Goal: Use online tool/utility

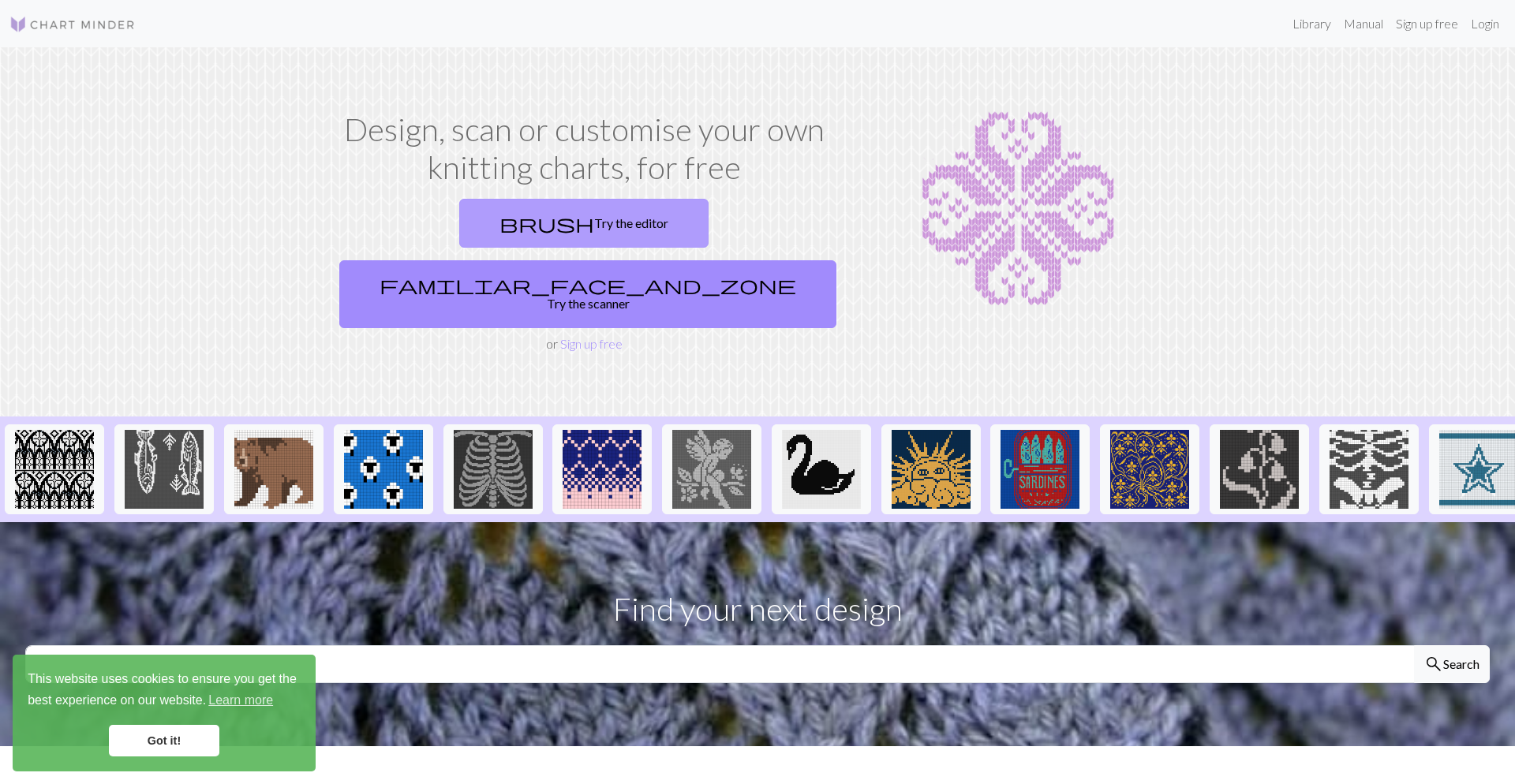
click at [460, 210] on link "brush Try the editor" at bounding box center [584, 222] width 249 height 49
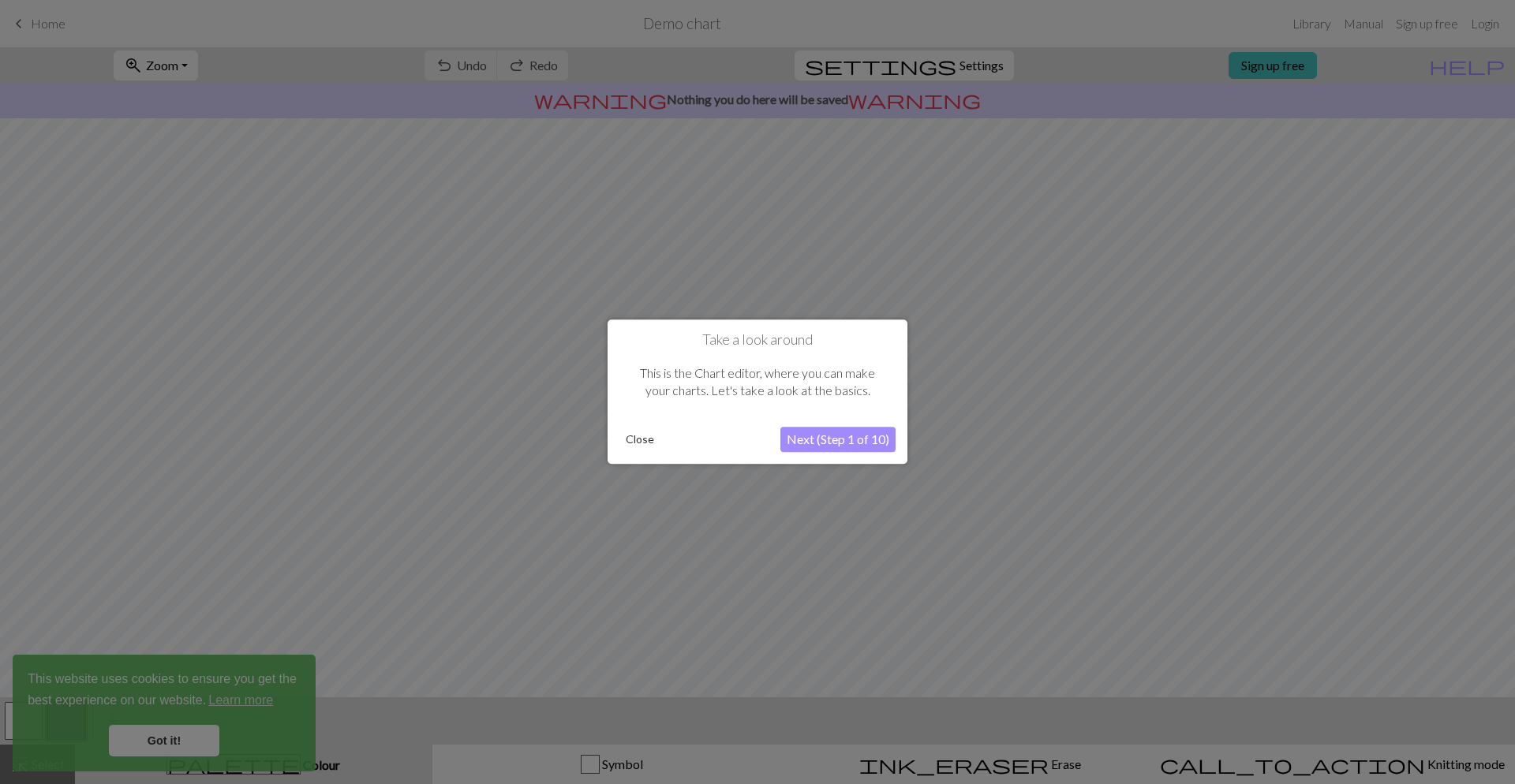
click at [809, 432] on button "Next (Step 1 of 10)" at bounding box center [837, 441] width 115 height 26
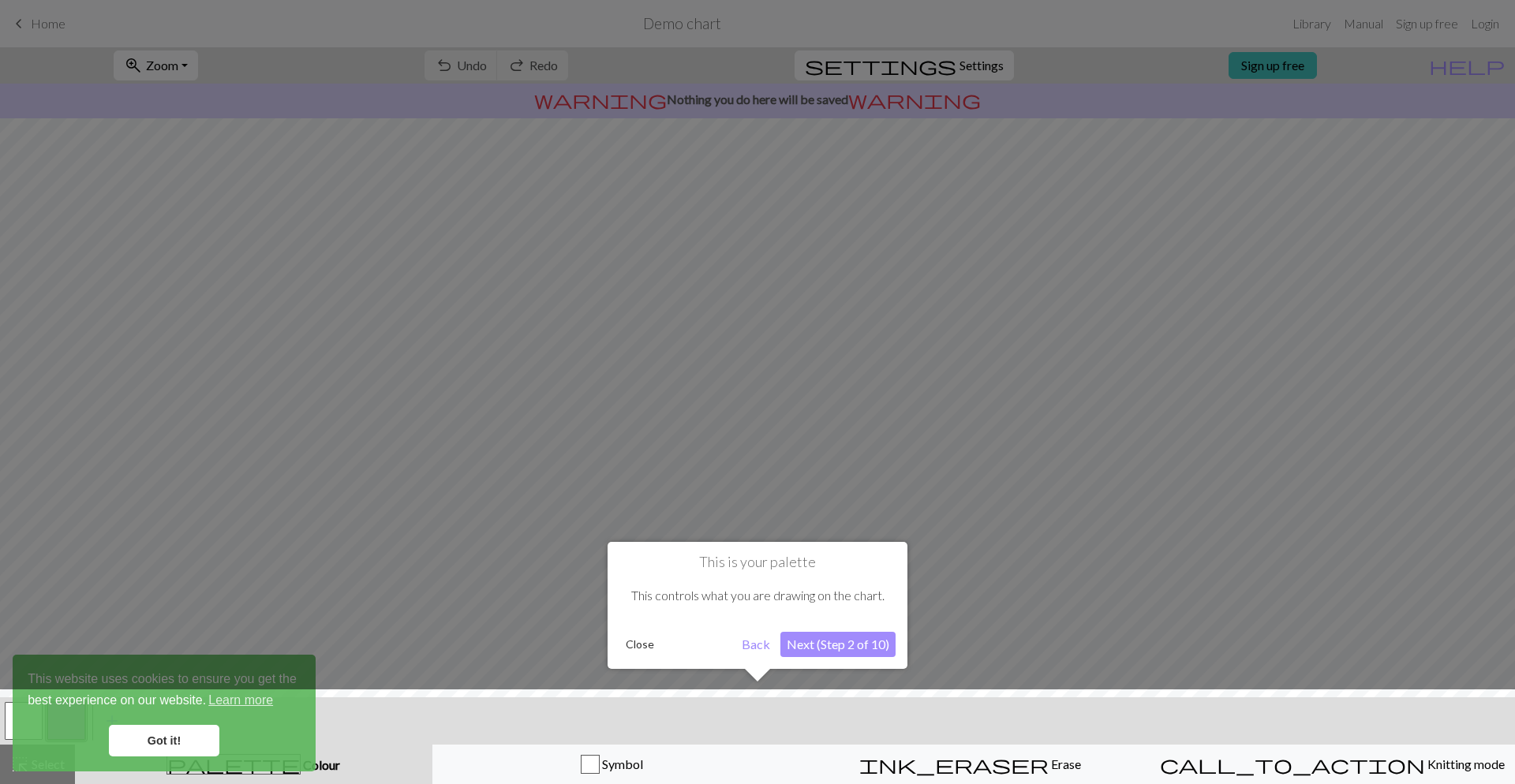
click at [847, 650] on button "Next (Step 2 of 10)" at bounding box center [837, 644] width 115 height 26
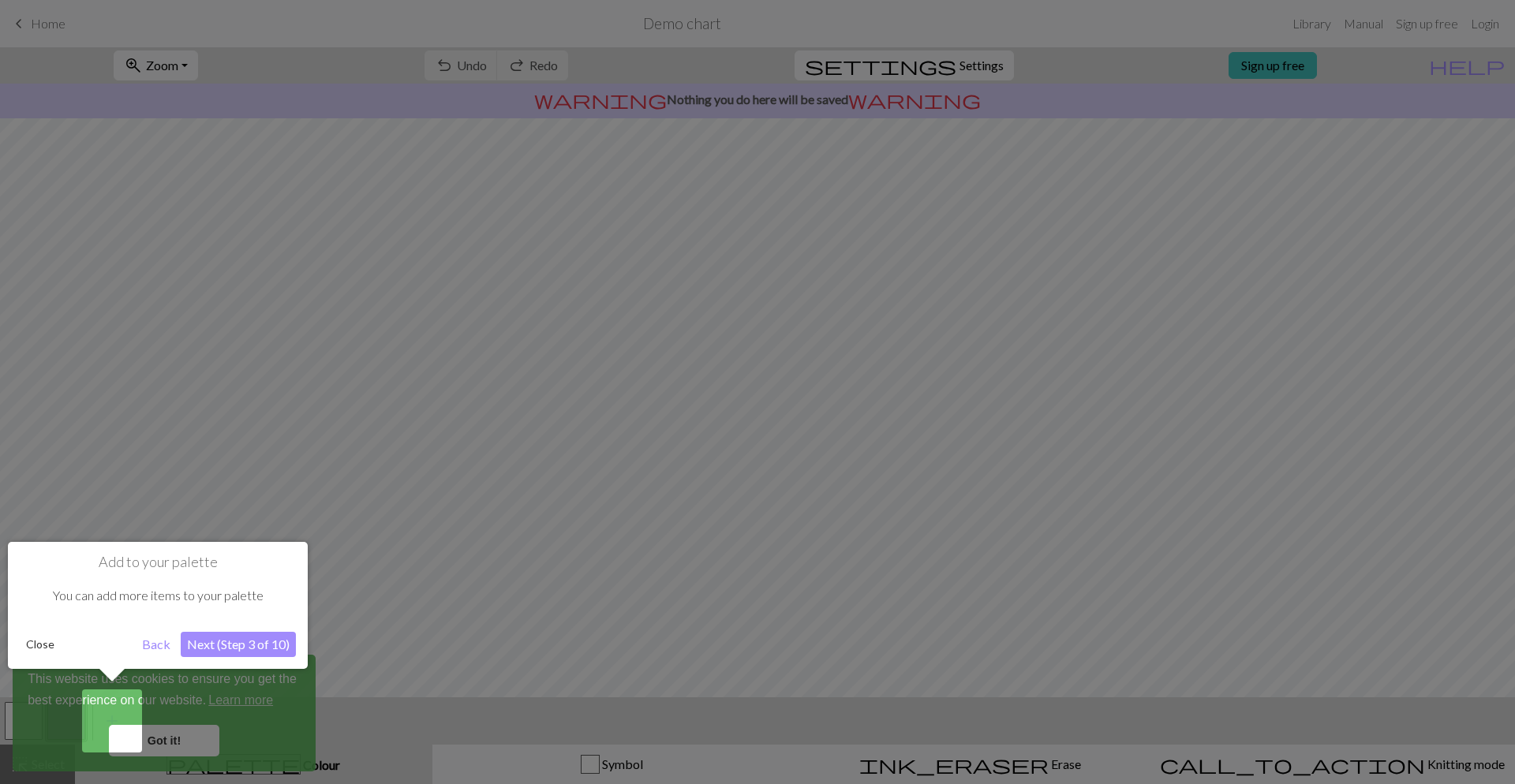
click at [230, 640] on button "Next (Step 3 of 10)" at bounding box center [238, 644] width 115 height 26
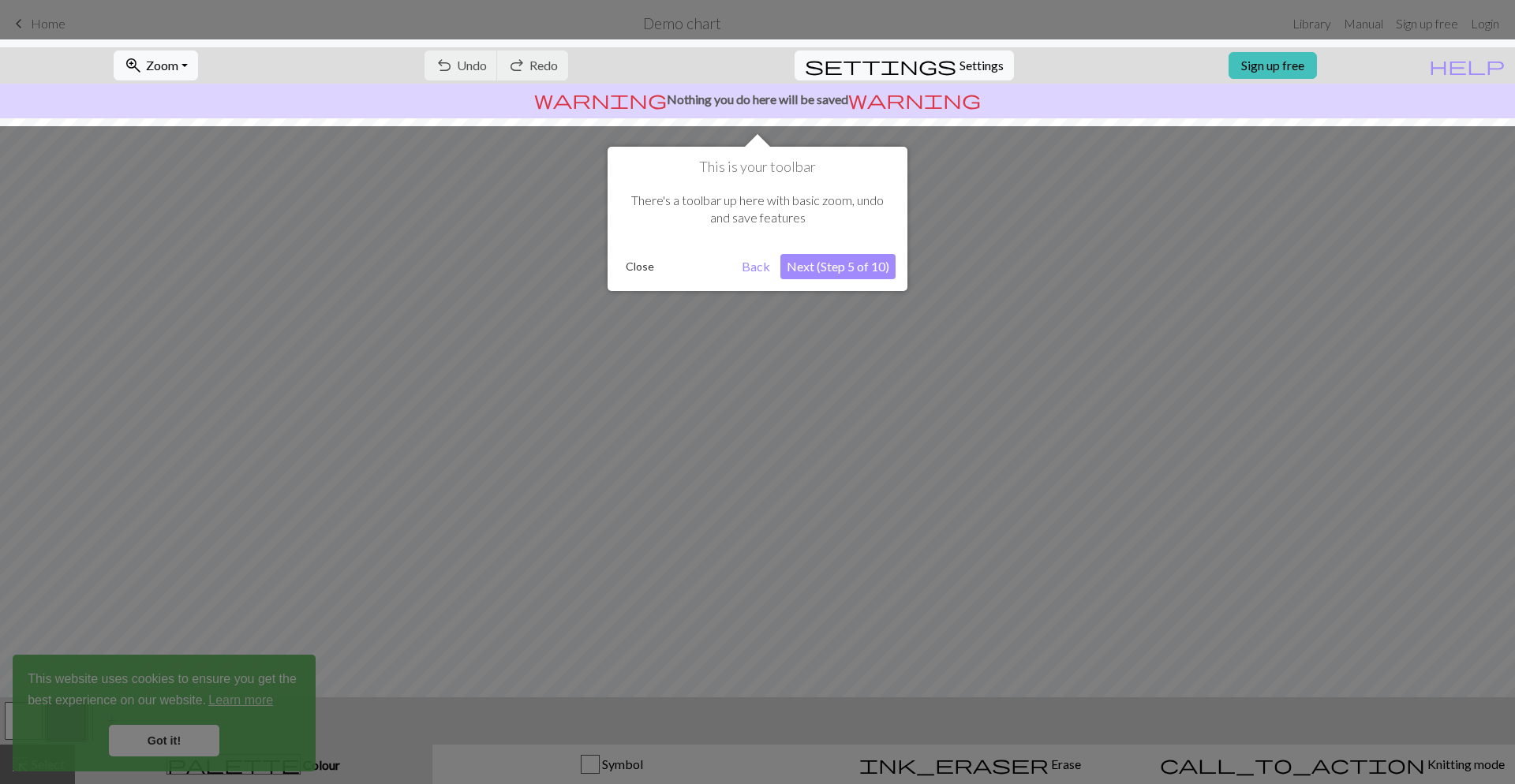
click at [836, 259] on button "Next (Step 5 of 10)" at bounding box center [837, 267] width 115 height 26
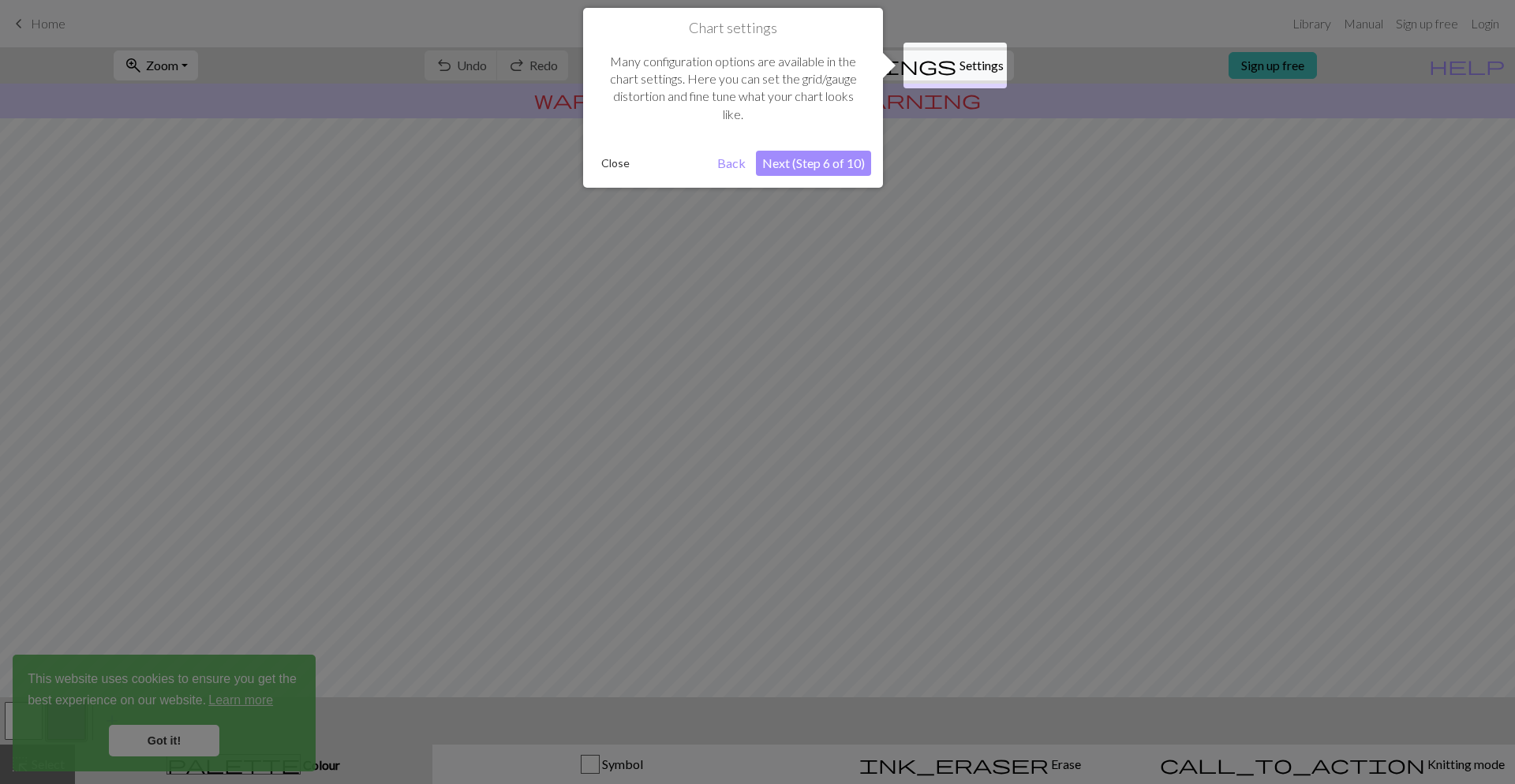
click at [827, 157] on button "Next (Step 6 of 10)" at bounding box center [813, 164] width 115 height 26
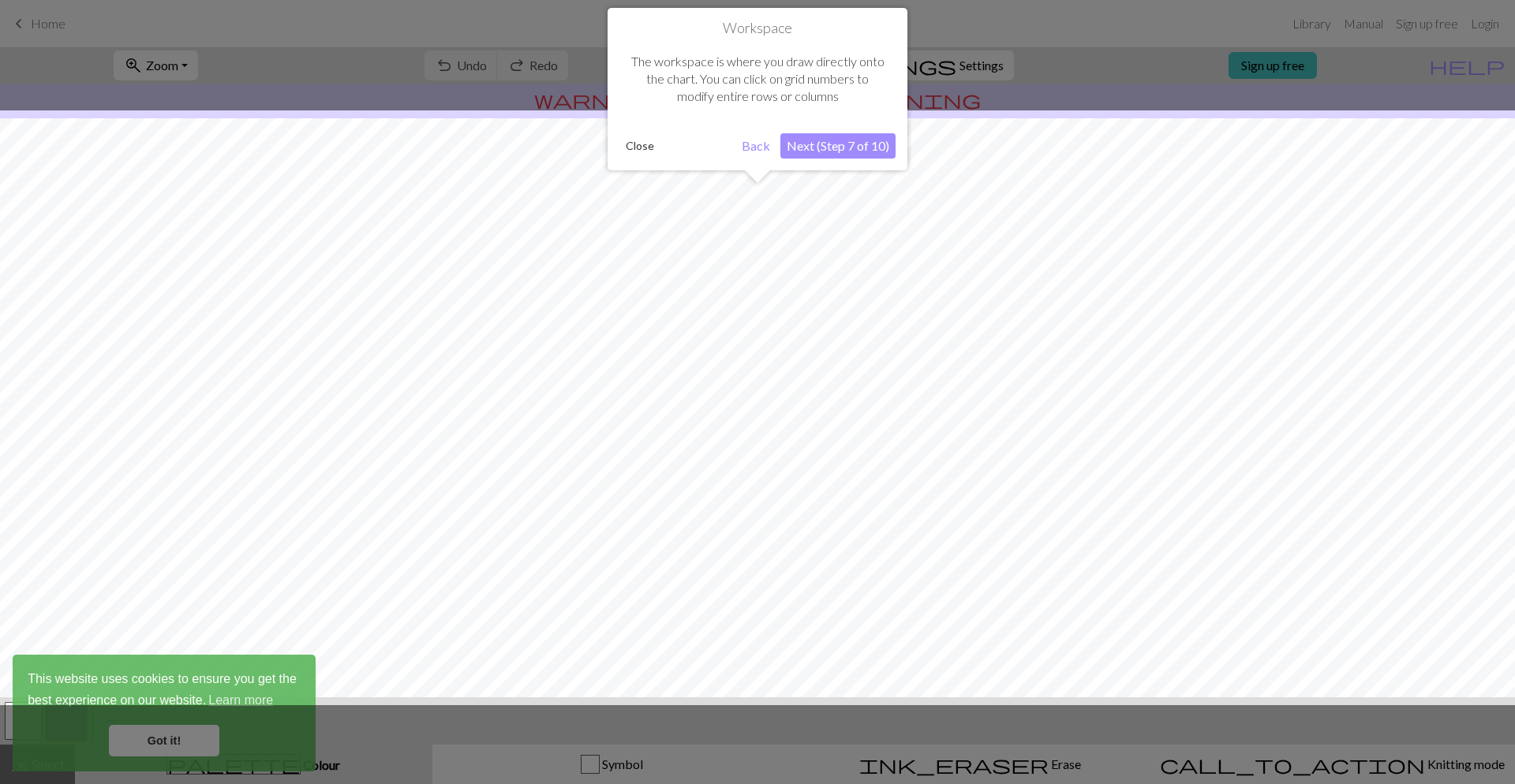
click at [840, 141] on button "Next (Step 7 of 10)" at bounding box center [837, 146] width 115 height 26
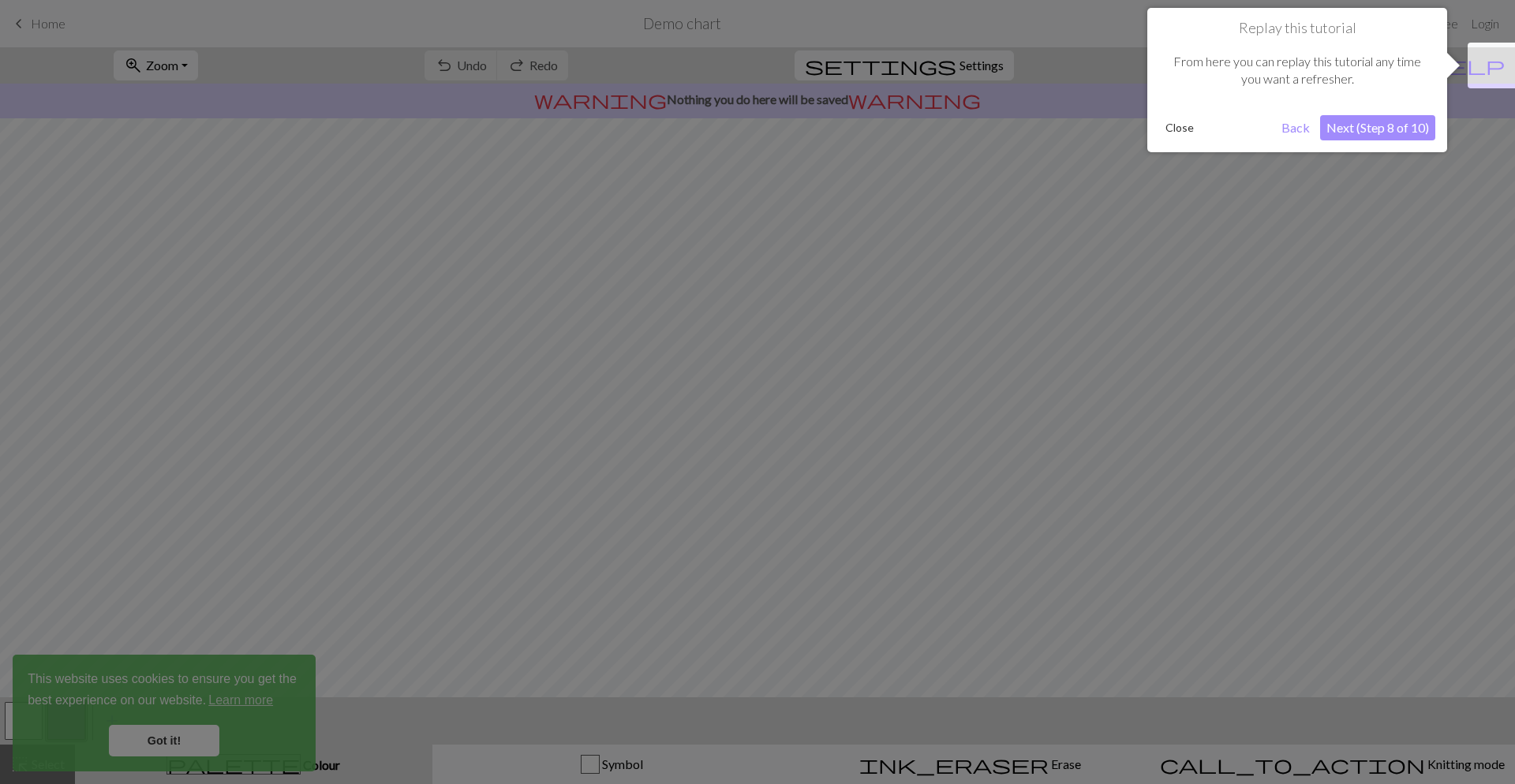
click at [1384, 131] on button "Next (Step 8 of 10)" at bounding box center [1377, 128] width 115 height 26
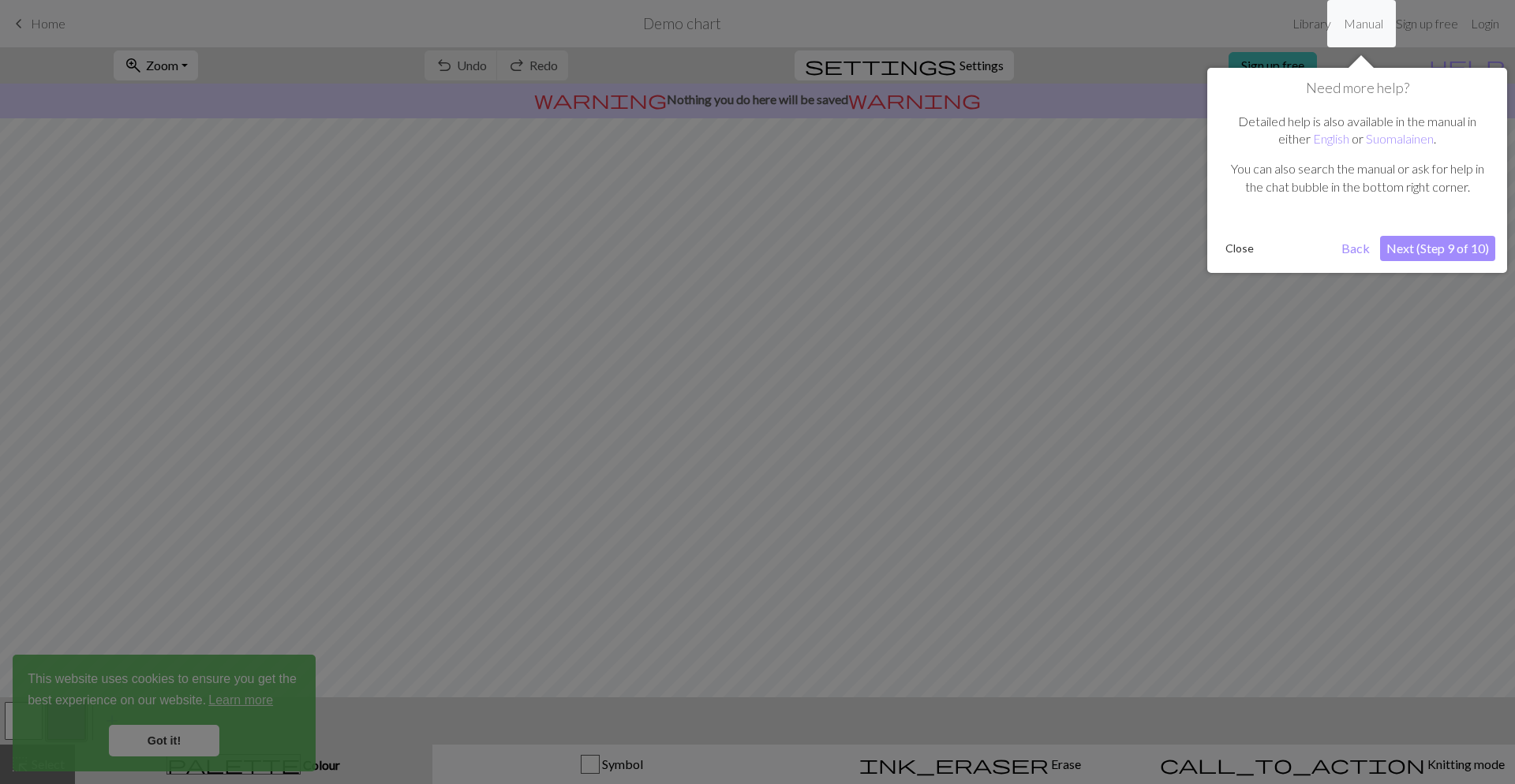
click at [1431, 253] on button "Next (Step 9 of 10)" at bounding box center [1437, 249] width 115 height 26
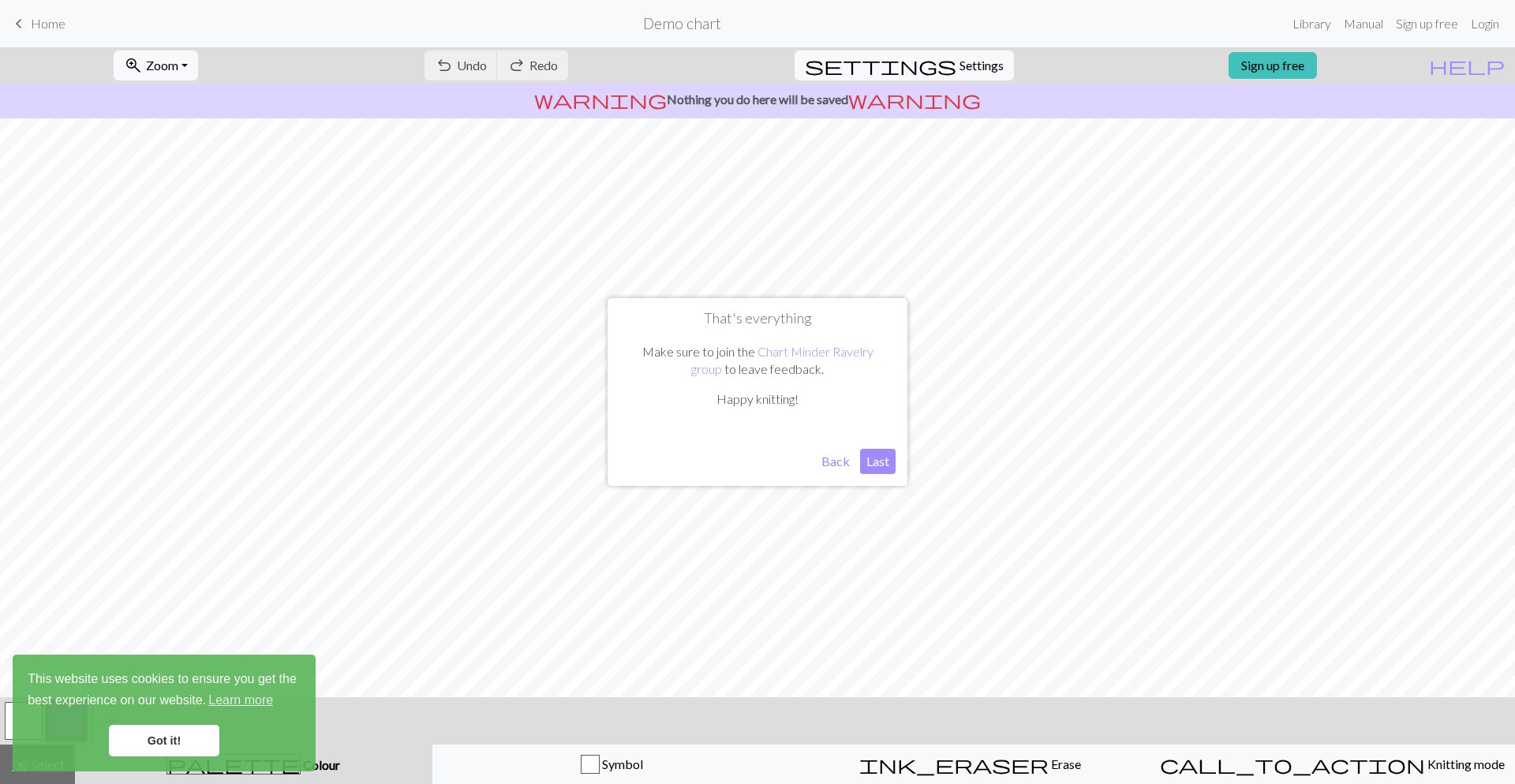
drag, startPoint x: 881, startPoint y: 475, endPoint x: 881, endPoint y: 466, distance: 9.0
click at [881, 473] on div "That's everything Make sure to join the Chart Minder Ravelry group to leave fee…" at bounding box center [758, 392] width 300 height 187
click at [882, 464] on button "Last" at bounding box center [878, 462] width 36 height 26
click at [963, 66] on span "Settings" at bounding box center [981, 66] width 44 height 19
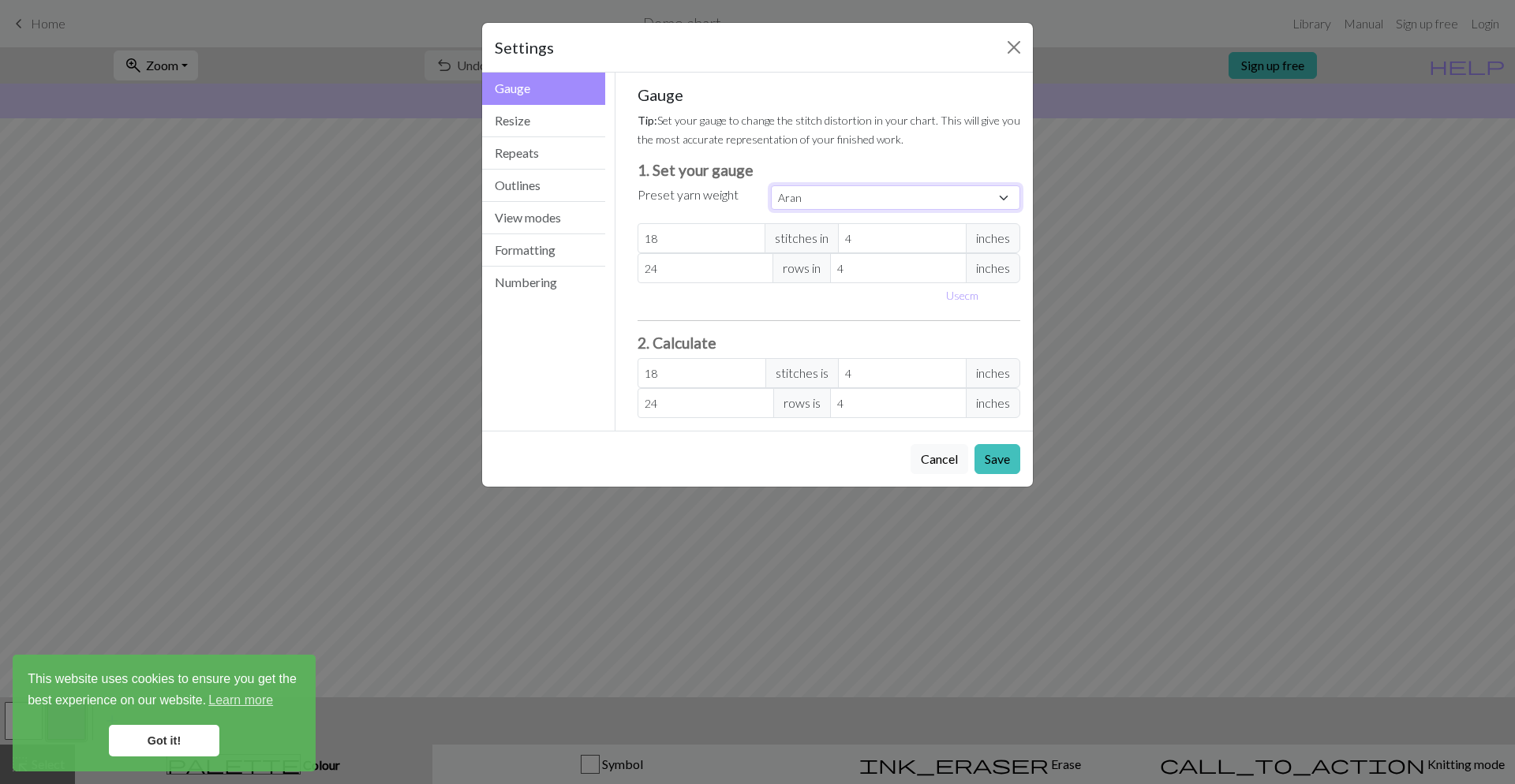
select select "custom"
click option "Custom" at bounding box center [0, 0] width 0 height 0
type input "19"
click at [751, 235] on input "19" at bounding box center [702, 238] width 129 height 30
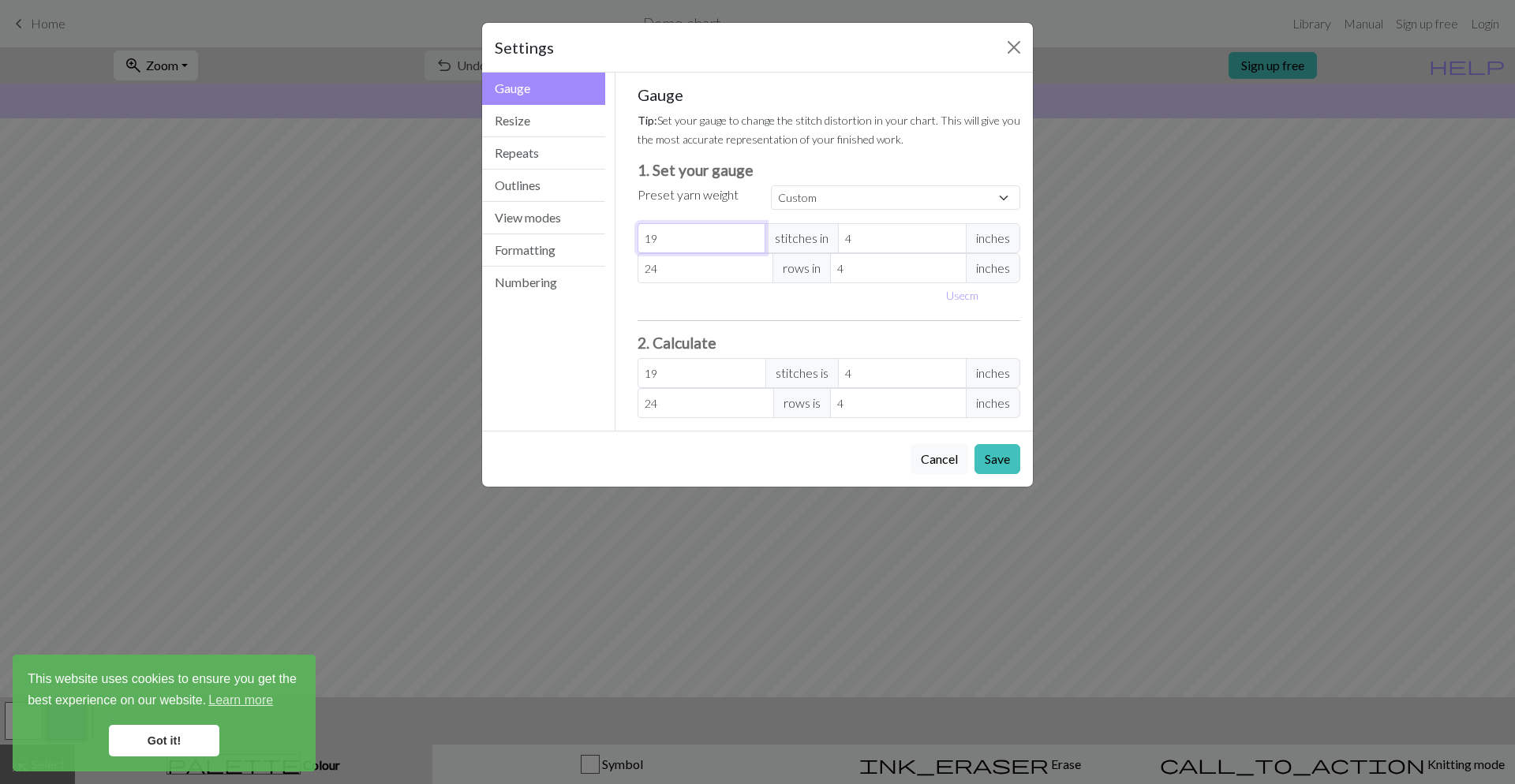
drag, startPoint x: 726, startPoint y: 241, endPoint x: 497, endPoint y: 216, distance: 230.4
click at [638, 223] on input "19" at bounding box center [702, 238] width 129 height 30
type input "5"
type input "55"
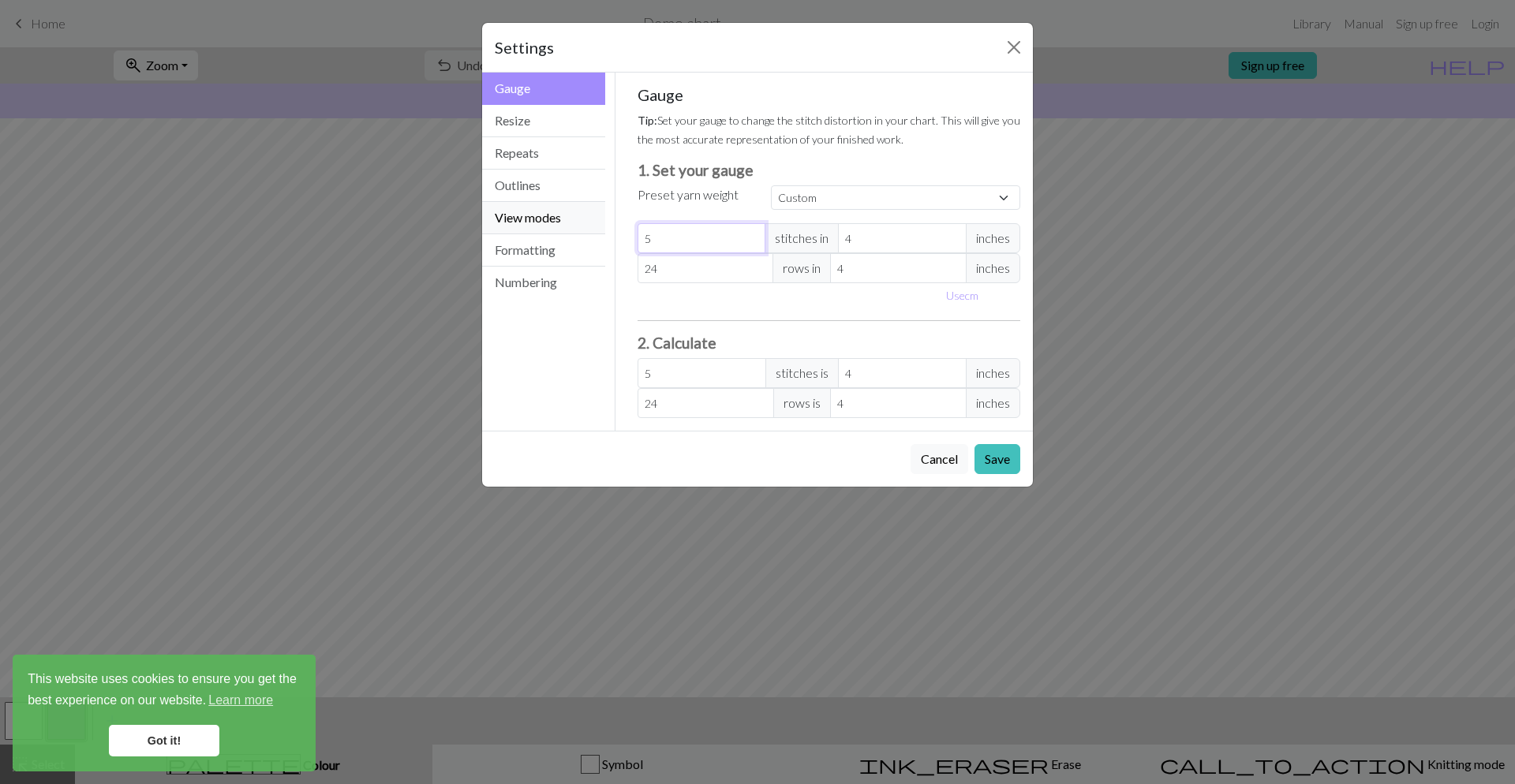
type input "55"
click at [676, 273] on input "24" at bounding box center [706, 268] width 136 height 30
drag, startPoint x: 674, startPoint y: 272, endPoint x: 524, endPoint y: 265, distance: 150.2
click at [638, 265] on input "24" at bounding box center [706, 268] width 136 height 30
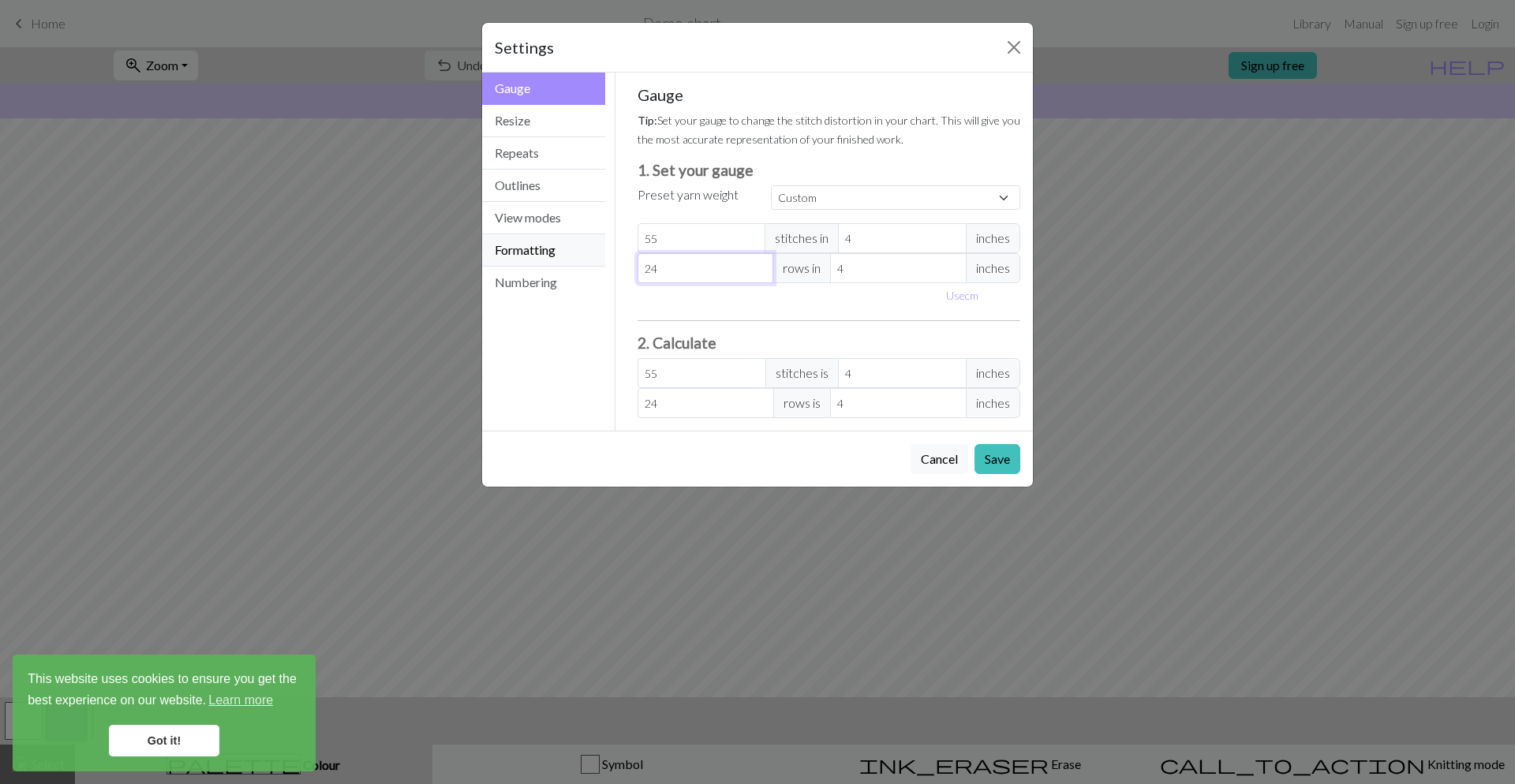
type input "7"
type input "75"
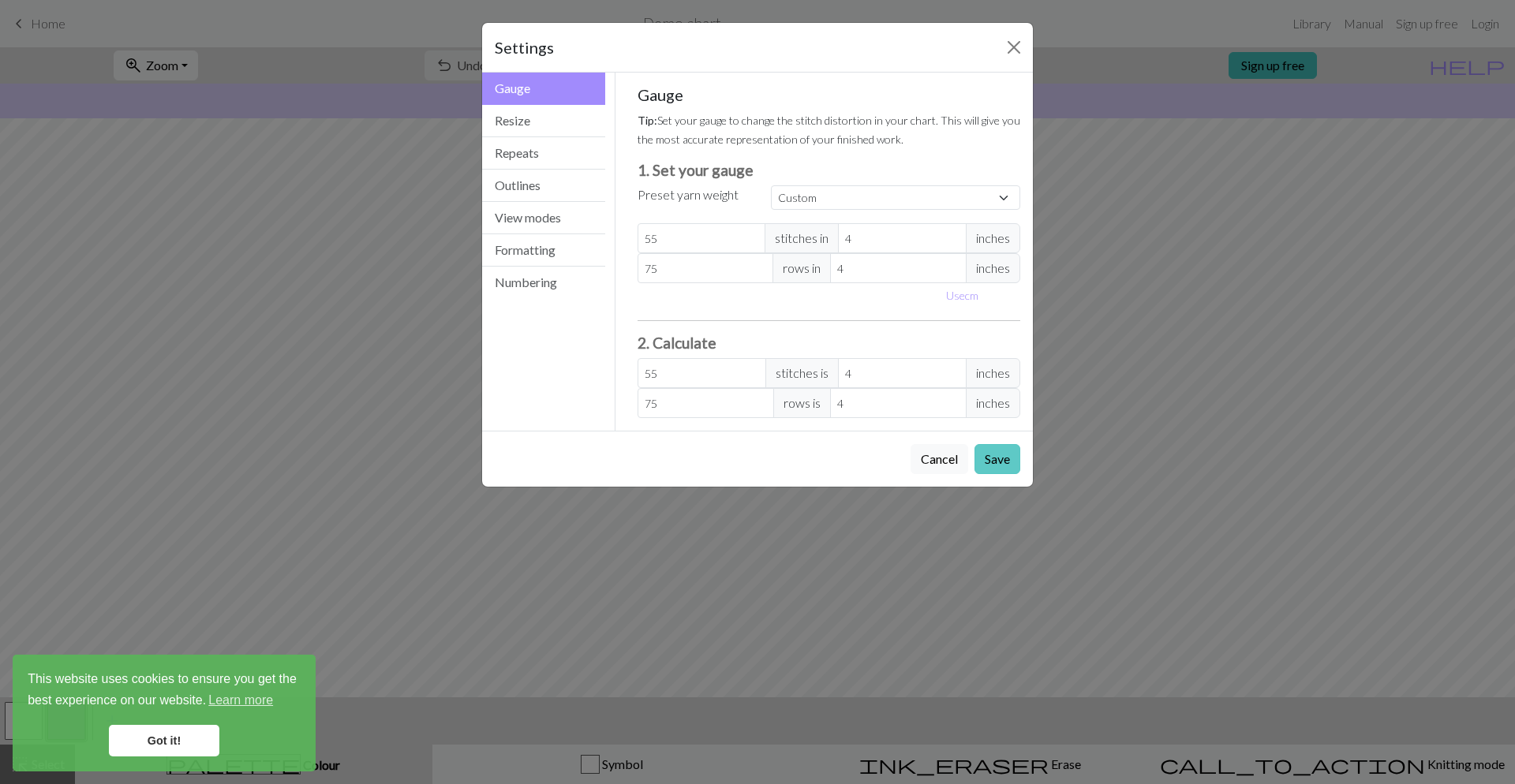
click at [992, 457] on button "Save" at bounding box center [997, 458] width 46 height 30
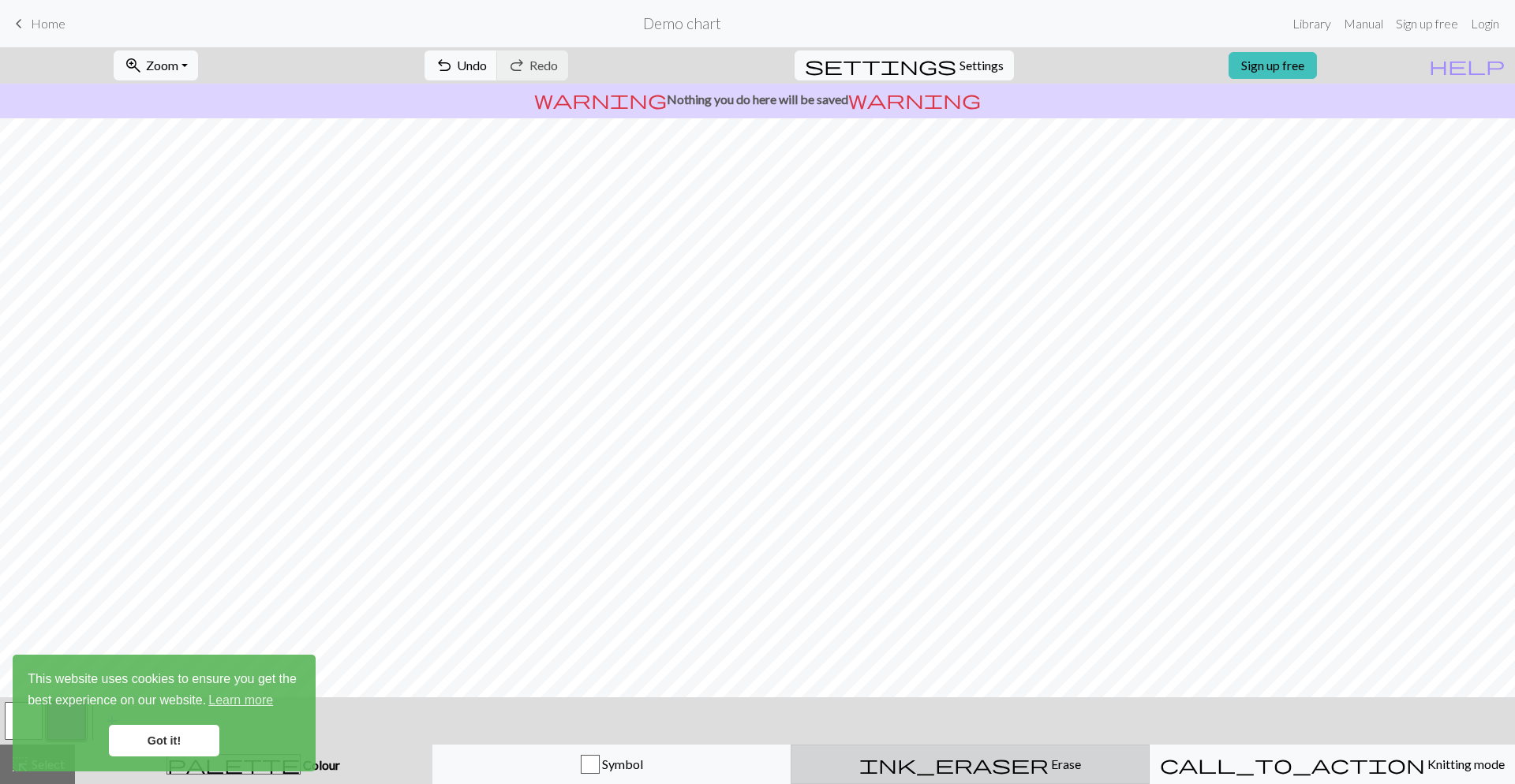
click at [1049, 757] on span "Erase" at bounding box center [1065, 764] width 32 height 15
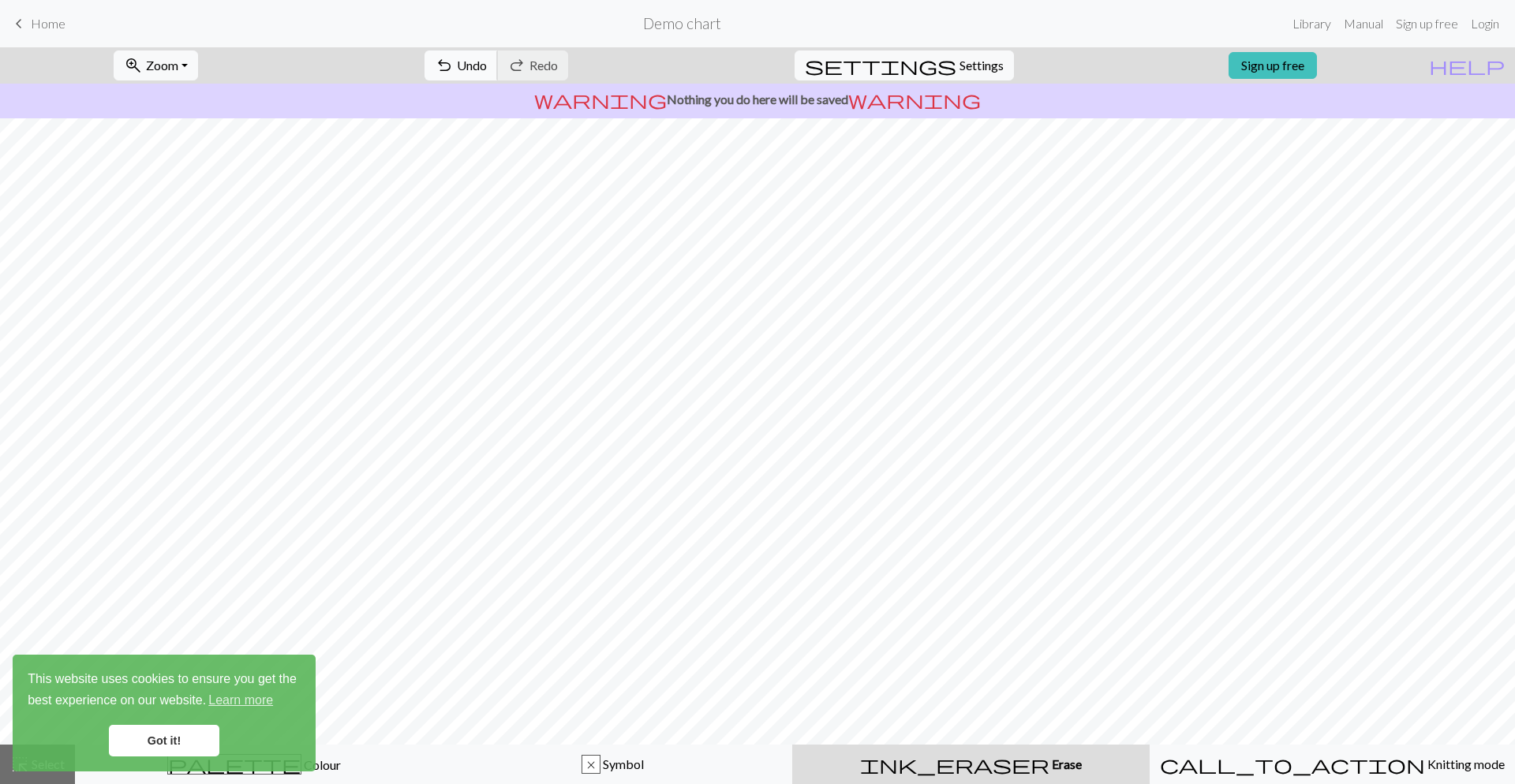
click at [454, 59] on span "undo" at bounding box center [444, 66] width 19 height 22
click at [519, 59] on div "undo Undo Undo redo Redo Redo" at bounding box center [496, 66] width 167 height 37
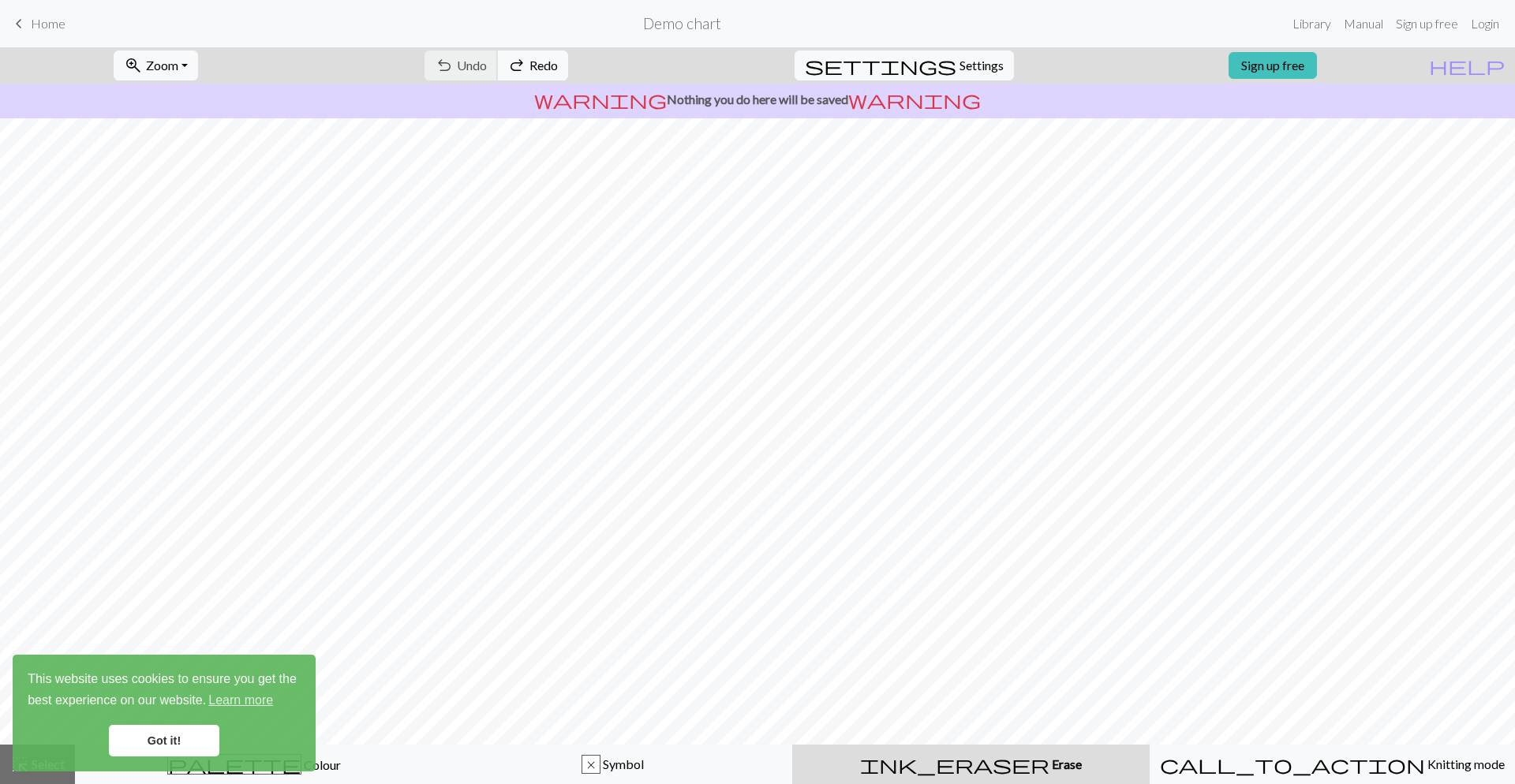
click at [519, 59] on div "undo Undo Undo redo Redo Redo" at bounding box center [496, 66] width 167 height 37
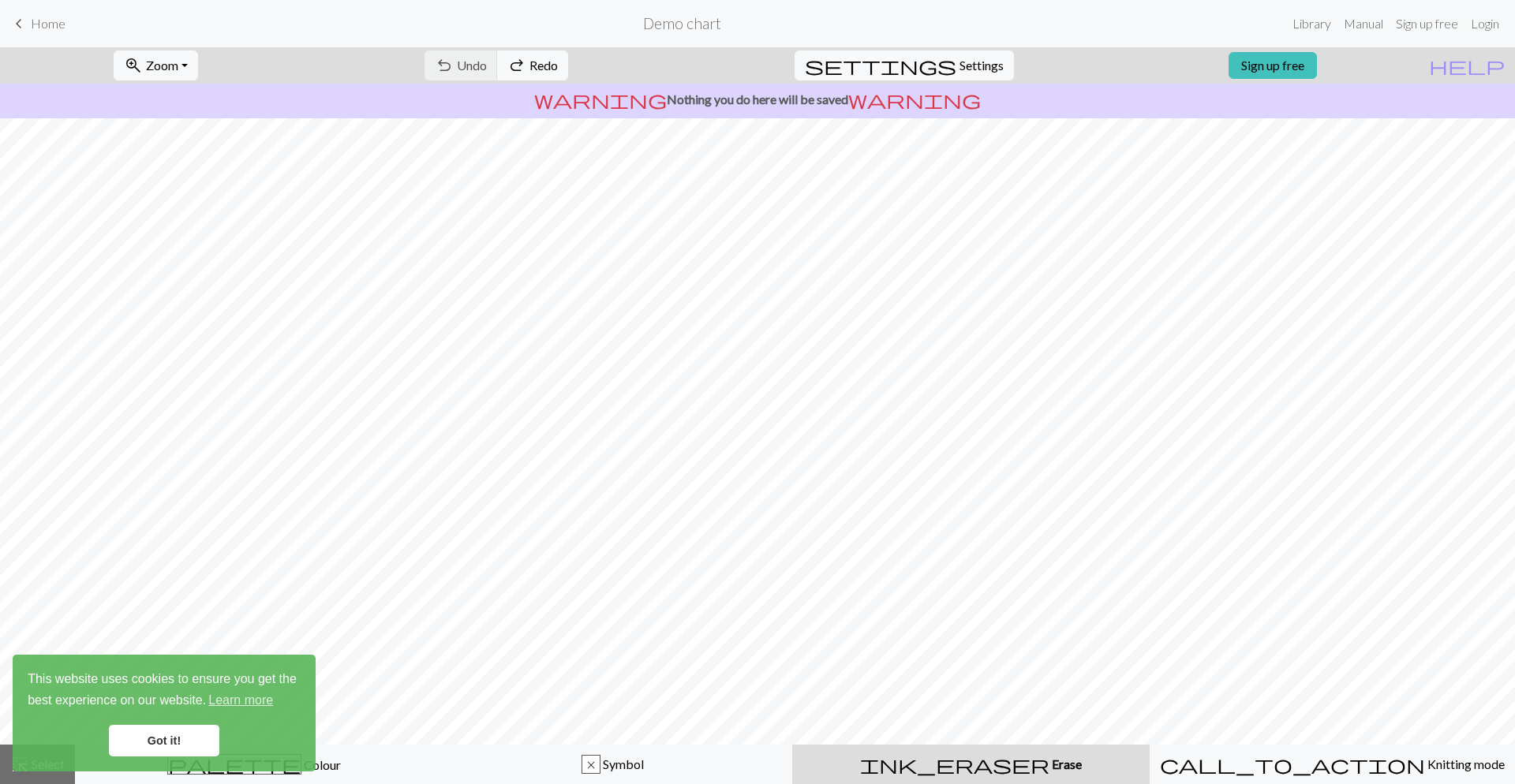
click at [130, 745] on link "Got it!" at bounding box center [165, 740] width 111 height 32
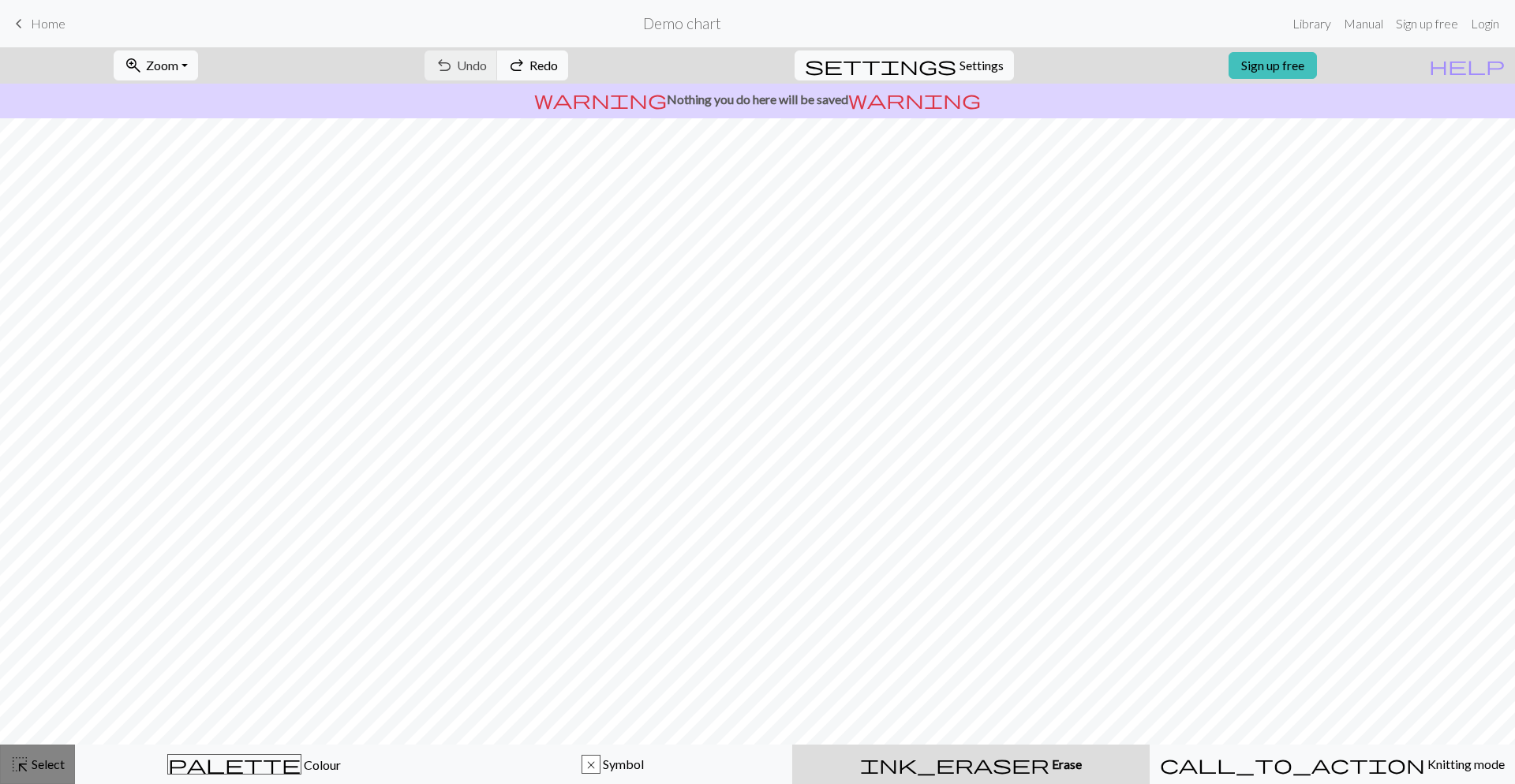
click at [30, 774] on button "highlight_alt Select Select" at bounding box center [38, 764] width 75 height 39
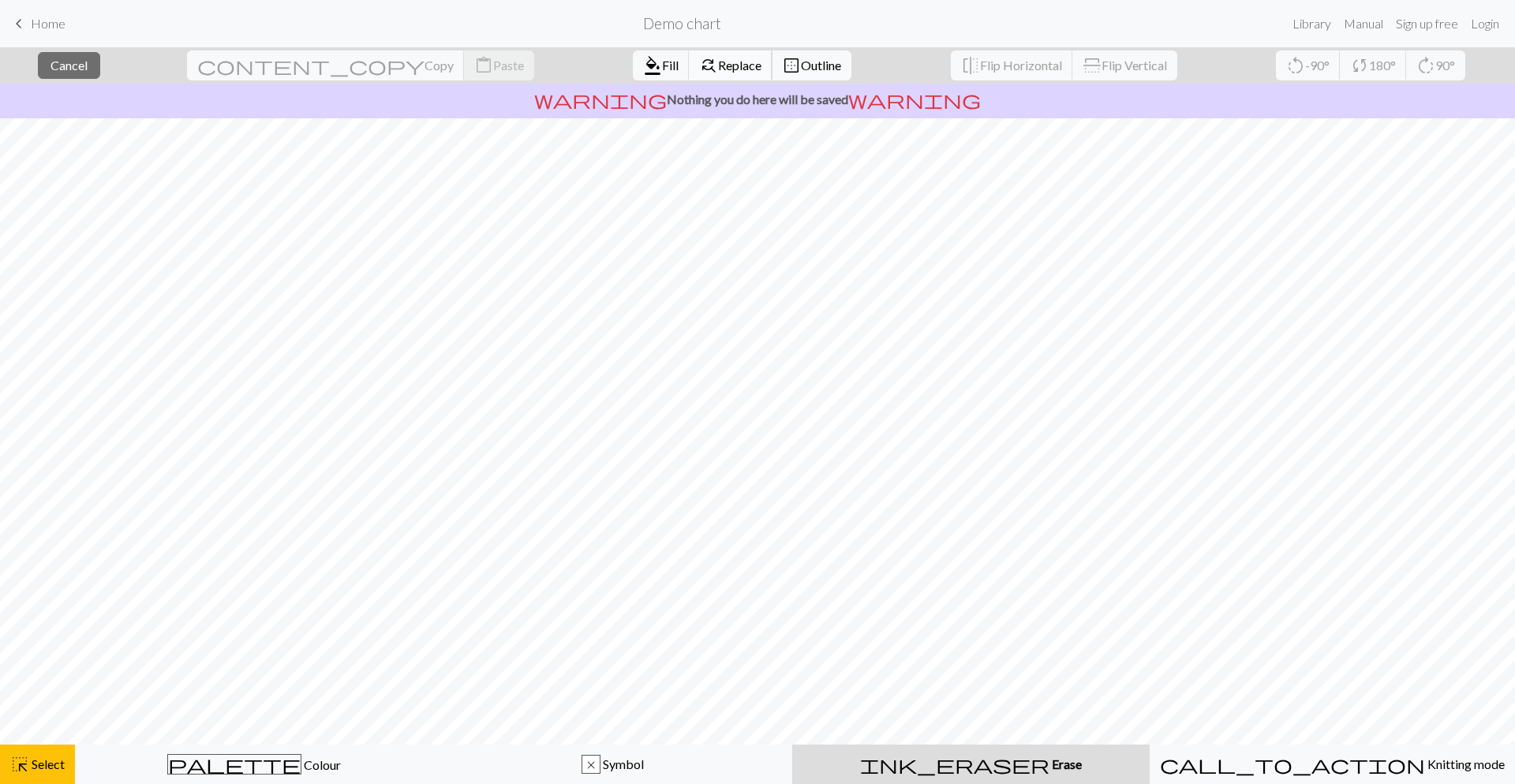
click at [718, 66] on span "Replace" at bounding box center [739, 66] width 43 height 15
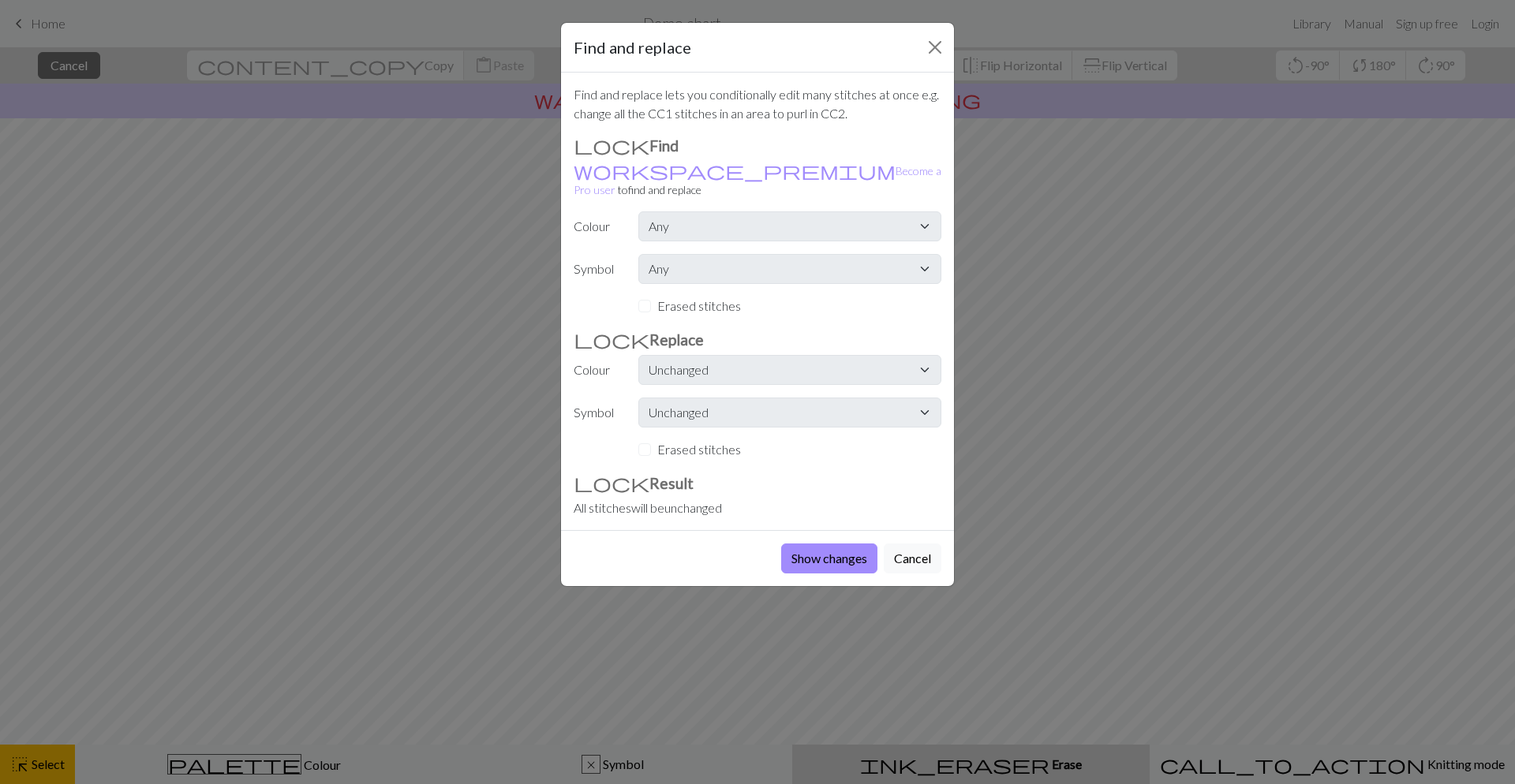
click at [947, 47] on div "Find and replace" at bounding box center [757, 48] width 393 height 49
click at [111, 62] on div "Find and replace Find and replace lets you conditionally edit many stitches at …" at bounding box center [757, 392] width 1515 height 784
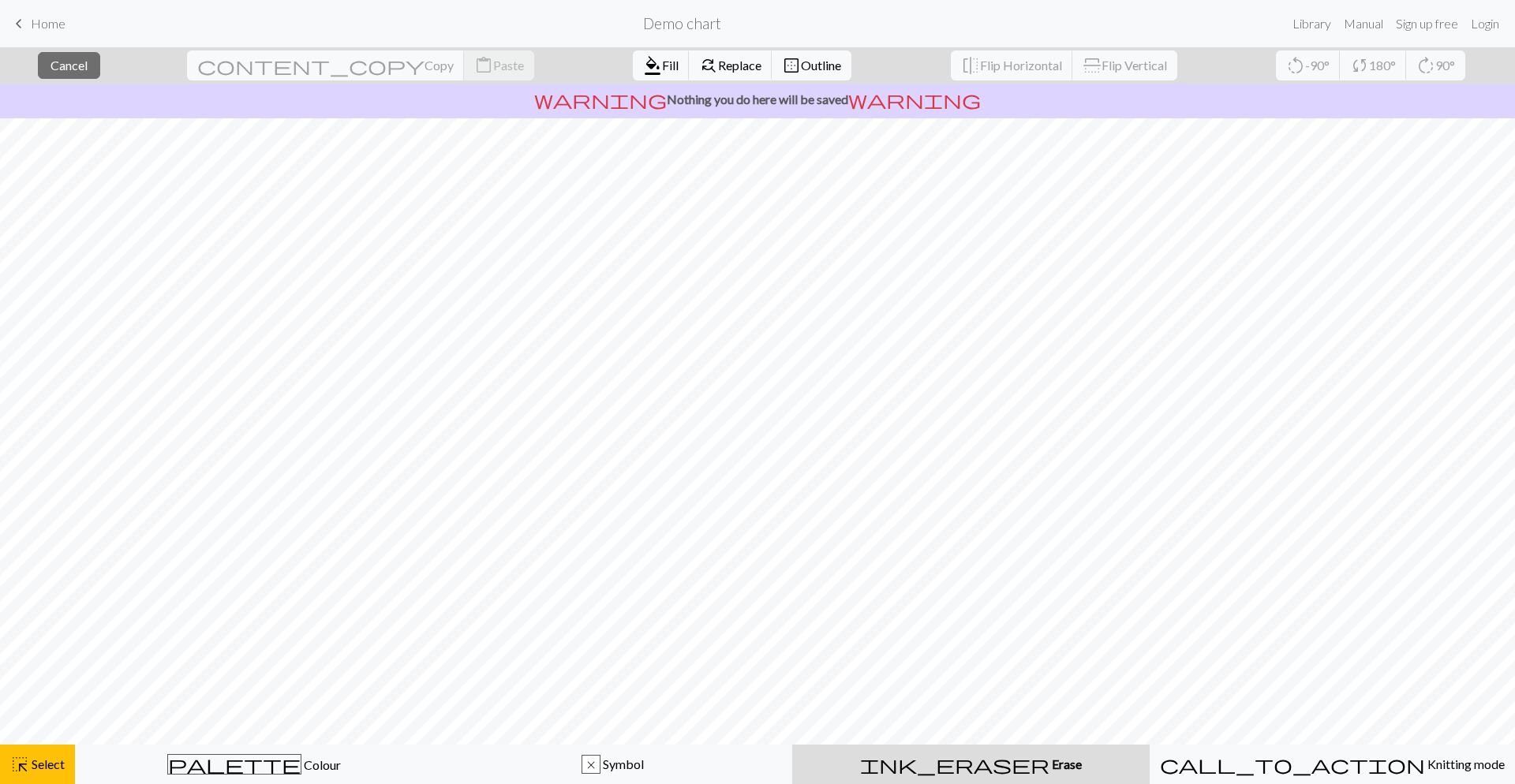
click at [47, 26] on span "Home" at bounding box center [48, 24] width 35 height 15
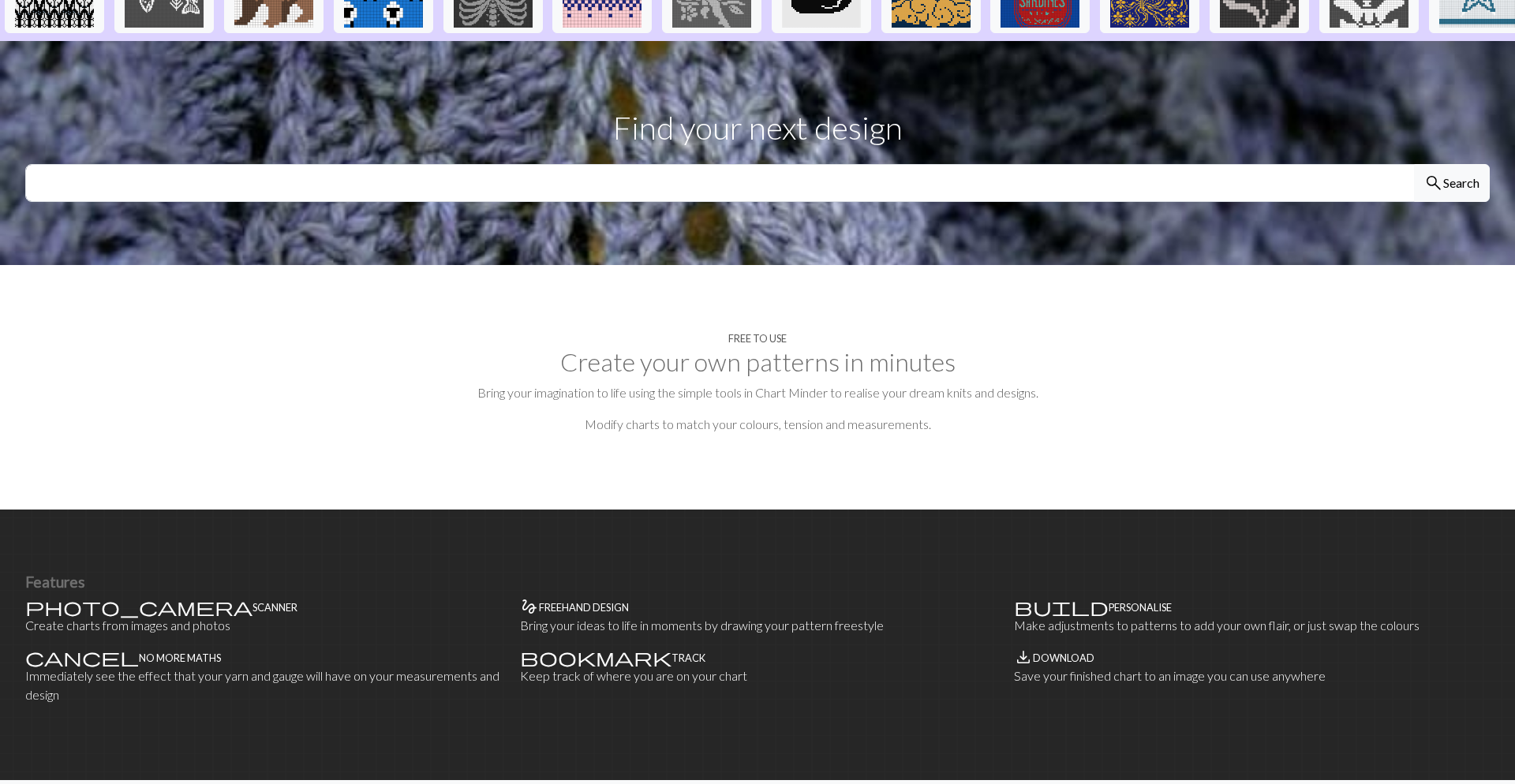
scroll to position [482, 0]
